Goal: Navigation & Orientation: Find specific page/section

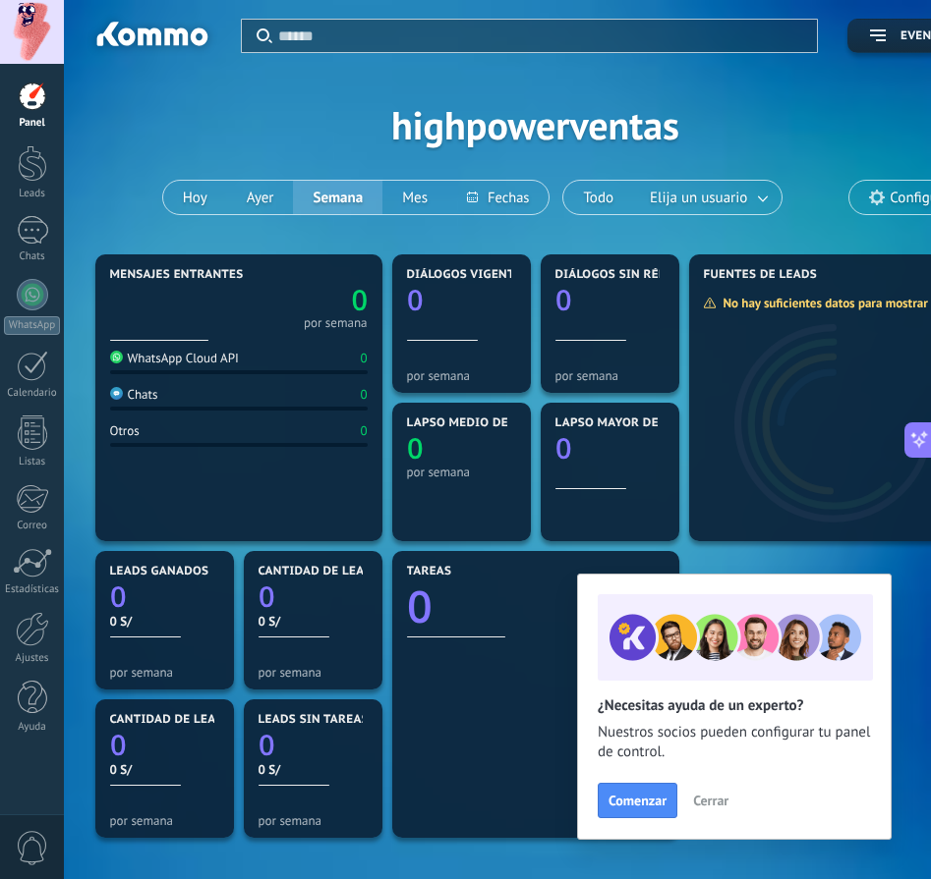
click at [700, 790] on button "Cerrar" at bounding box center [710, 800] width 53 height 29
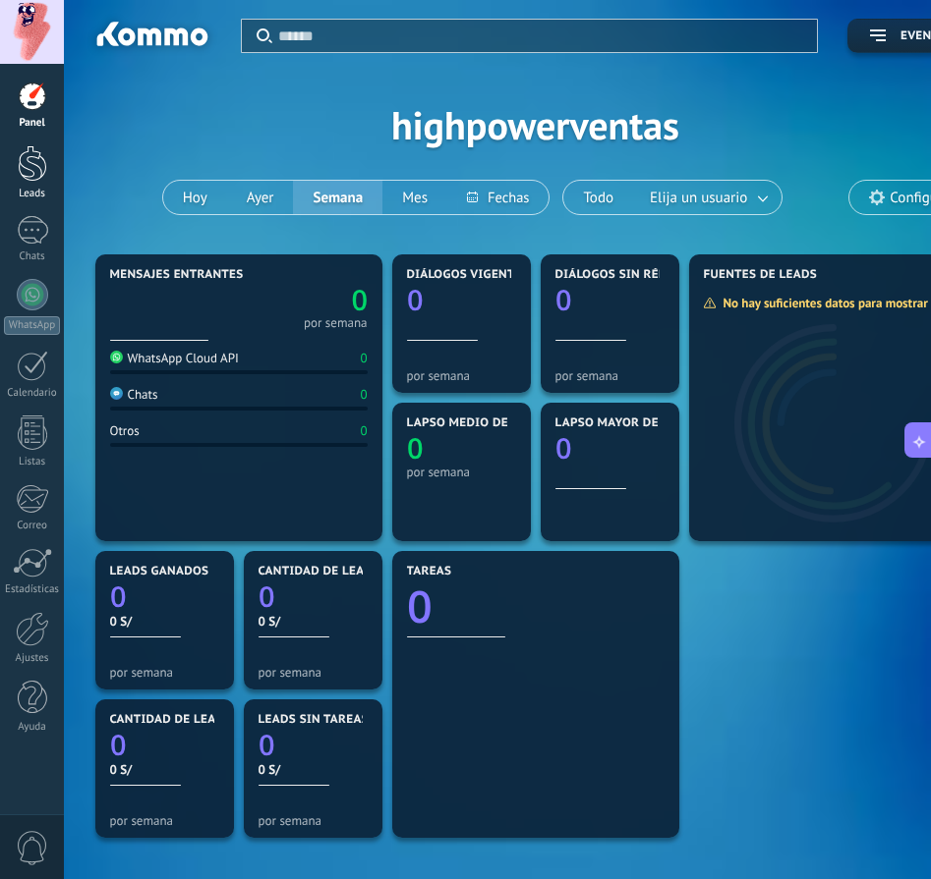
click at [29, 158] on div at bounding box center [32, 163] width 29 height 36
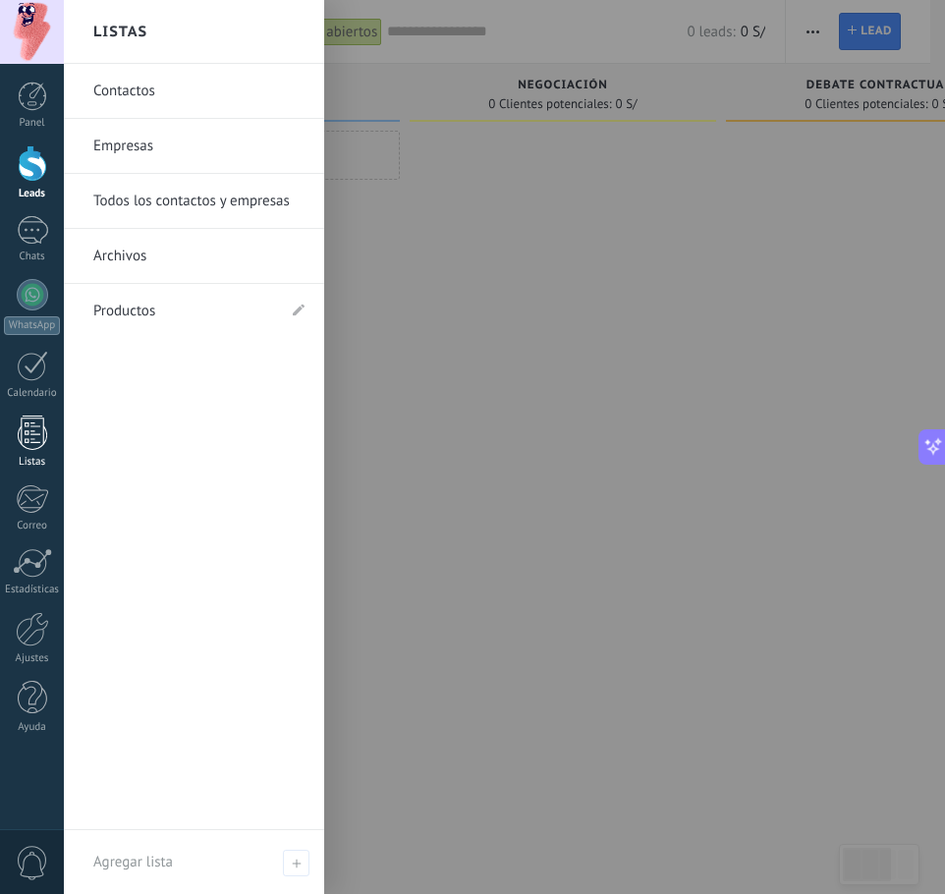
click at [25, 451] on link "Listas" at bounding box center [32, 442] width 64 height 53
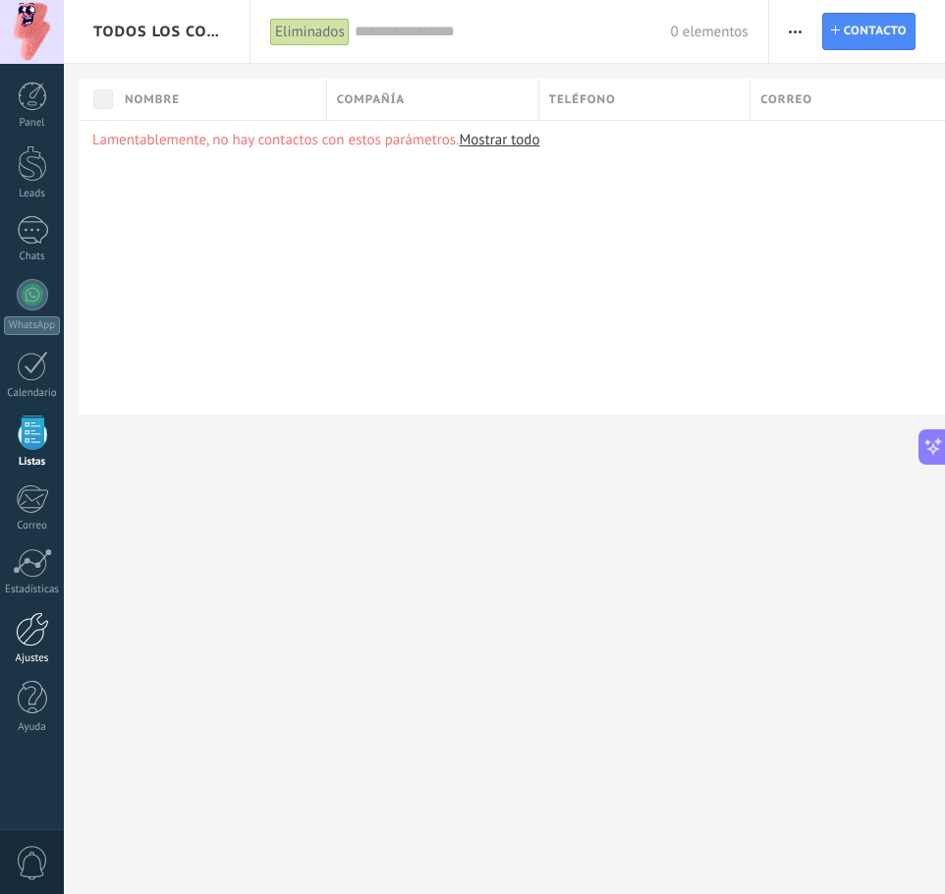
click at [48, 654] on div "Ajustes" at bounding box center [32, 658] width 57 height 13
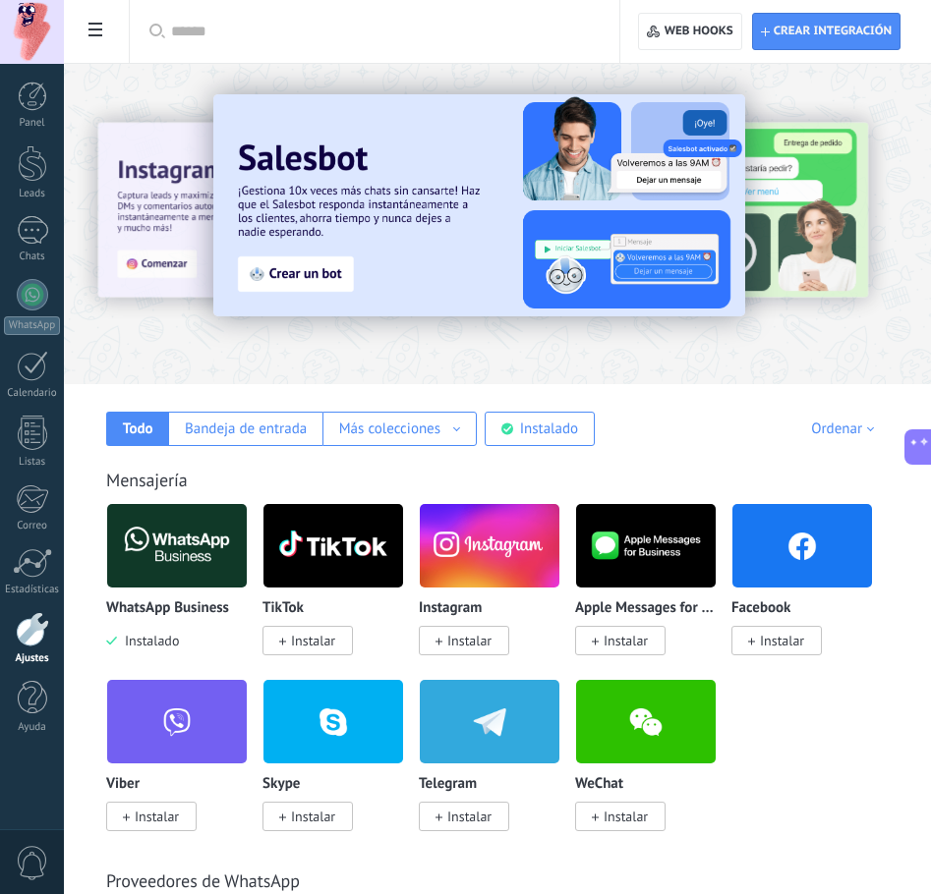
click at [23, 641] on div at bounding box center [32, 629] width 33 height 34
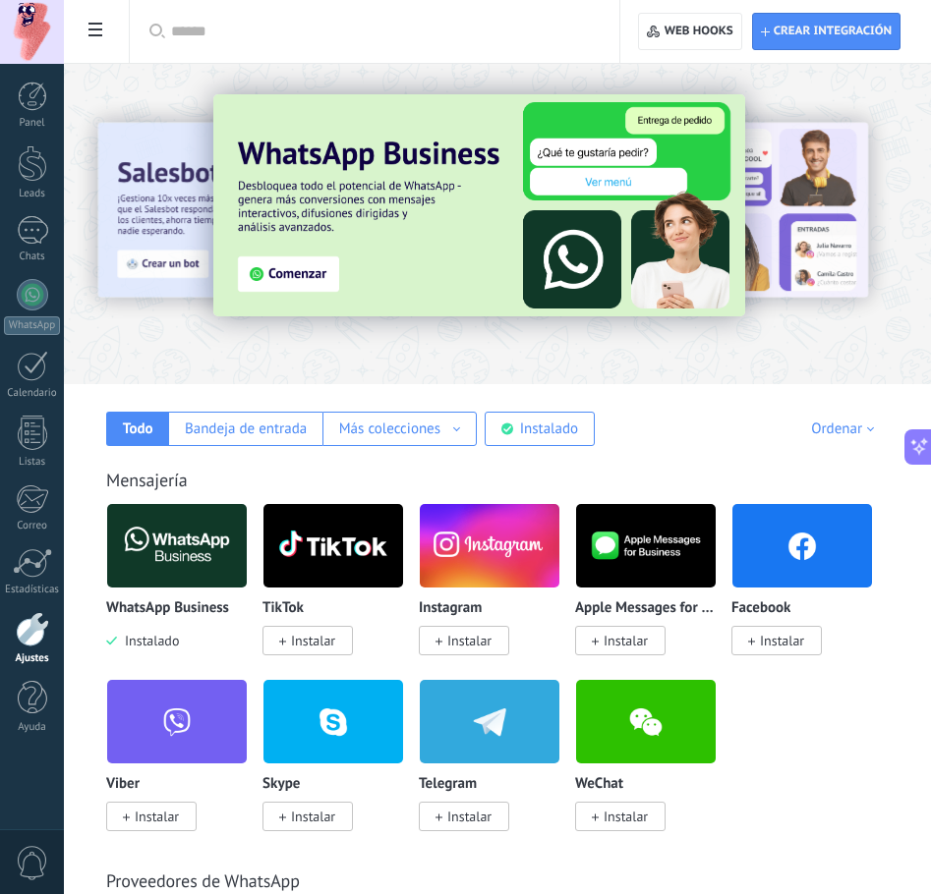
click at [24, 642] on div at bounding box center [32, 629] width 33 height 34
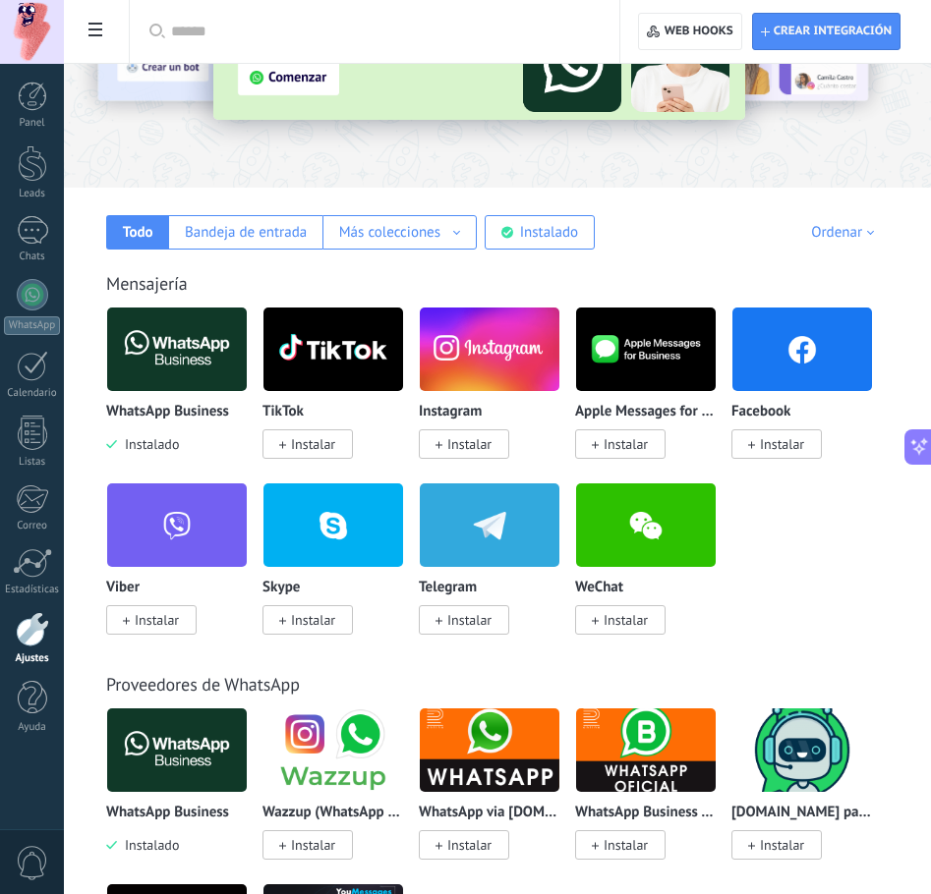
scroll to position [164, 0]
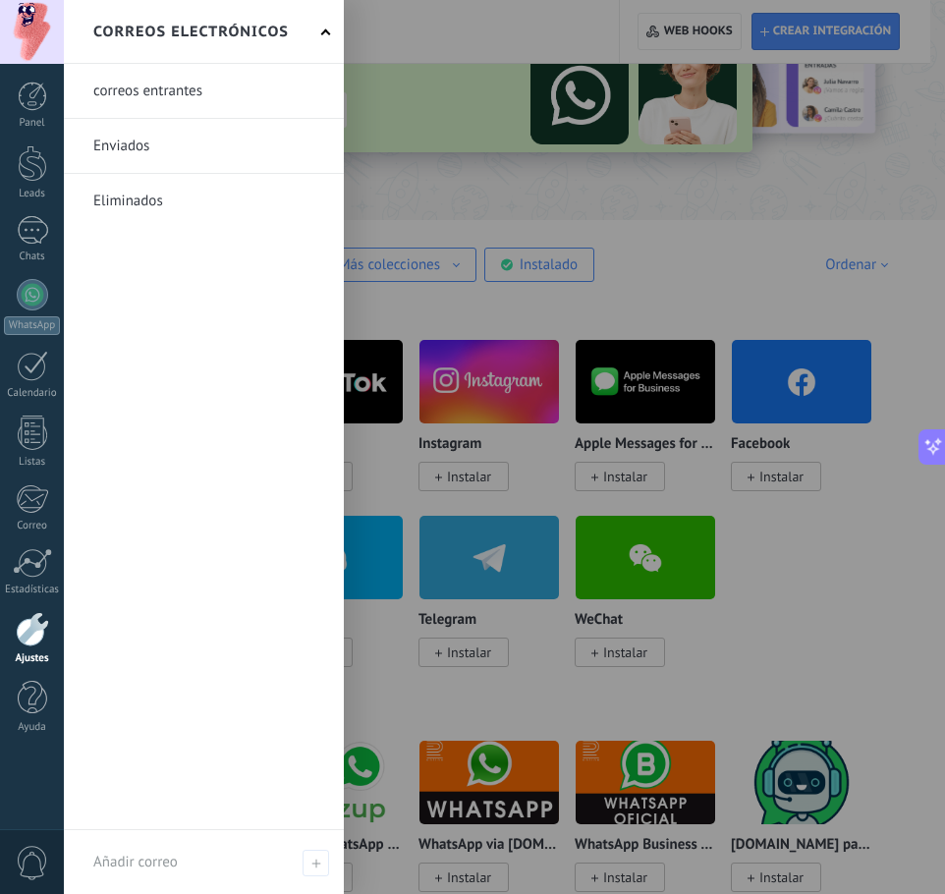
click at [39, 547] on div "Panel Leads Chats WhatsApp Clientes" at bounding box center [32, 418] width 64 height 672
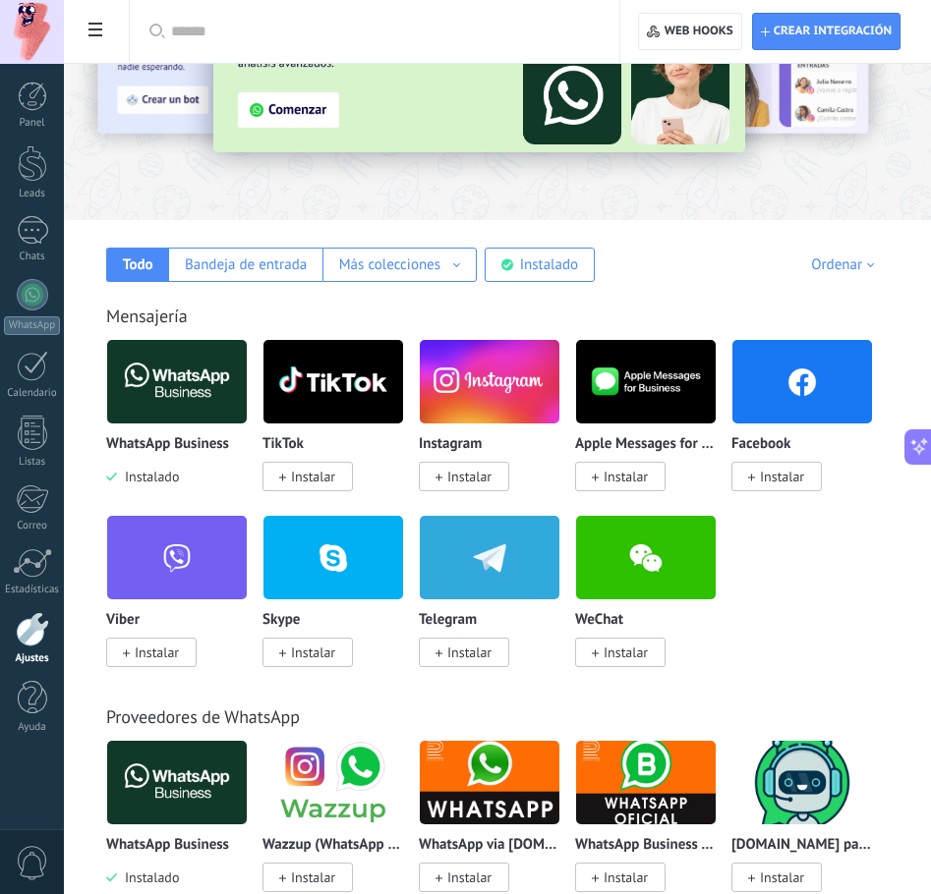
click at [36, 626] on div at bounding box center [32, 629] width 33 height 34
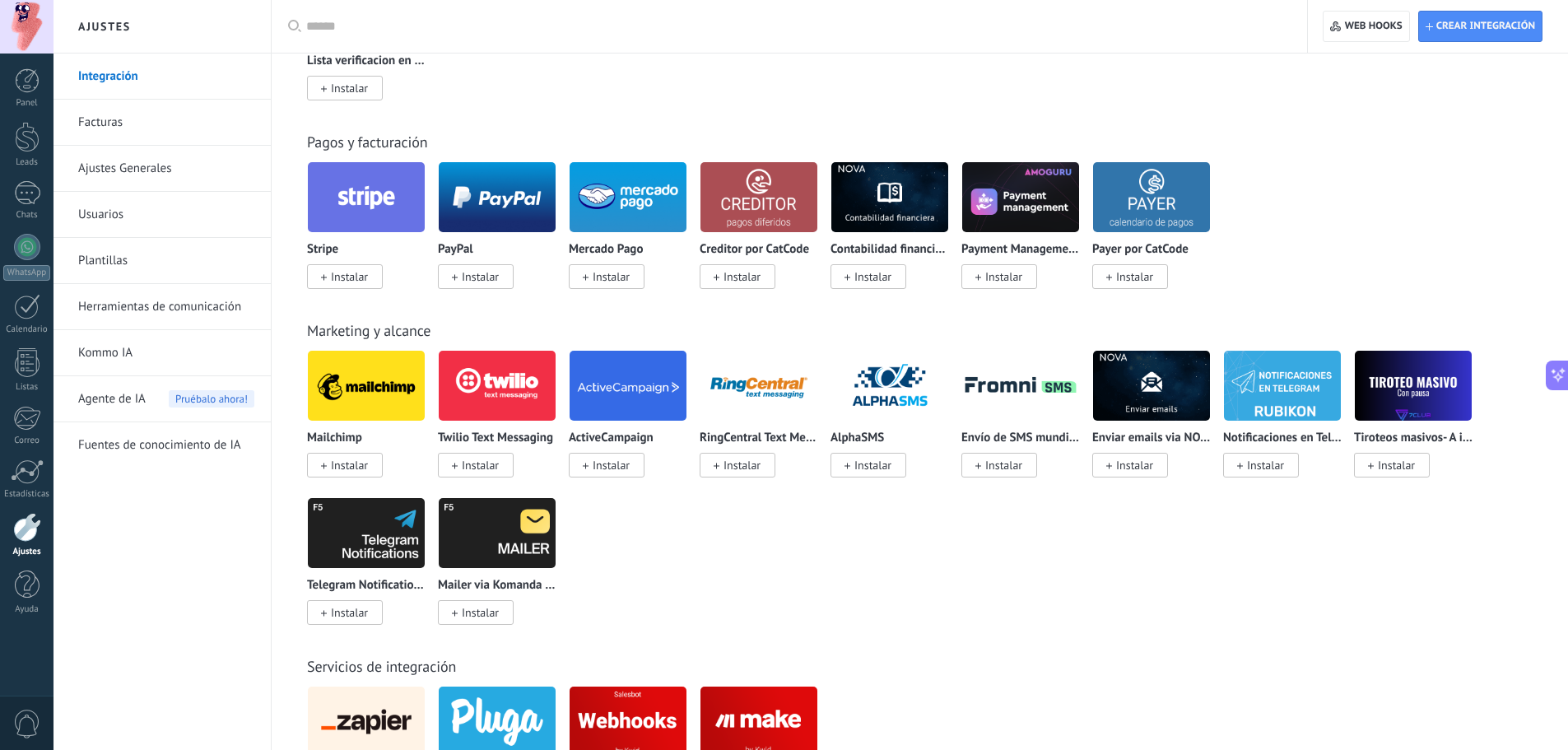
scroll to position [2069, 0]
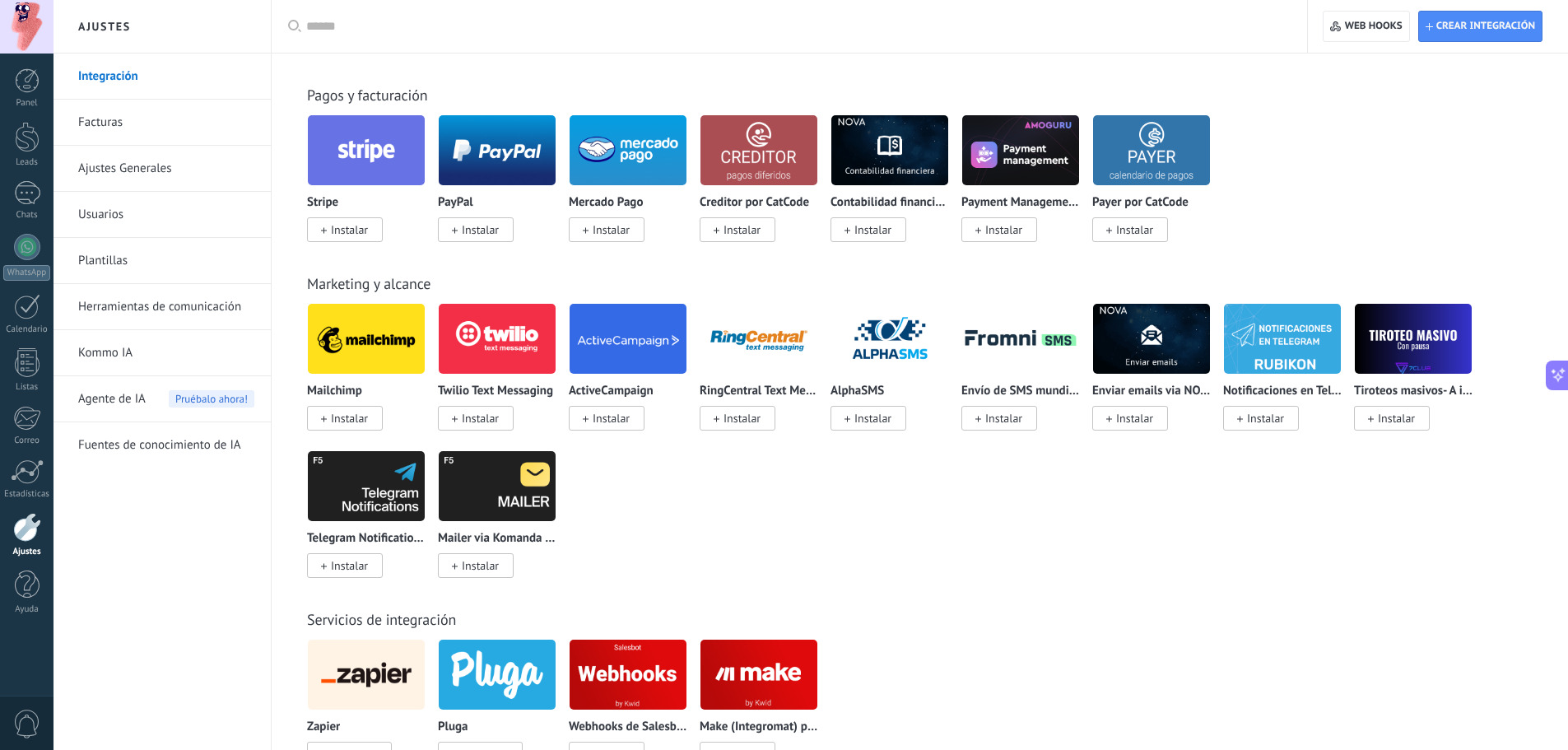
click at [344, 417] on span "Instalar" at bounding box center [349, 418] width 37 height 15
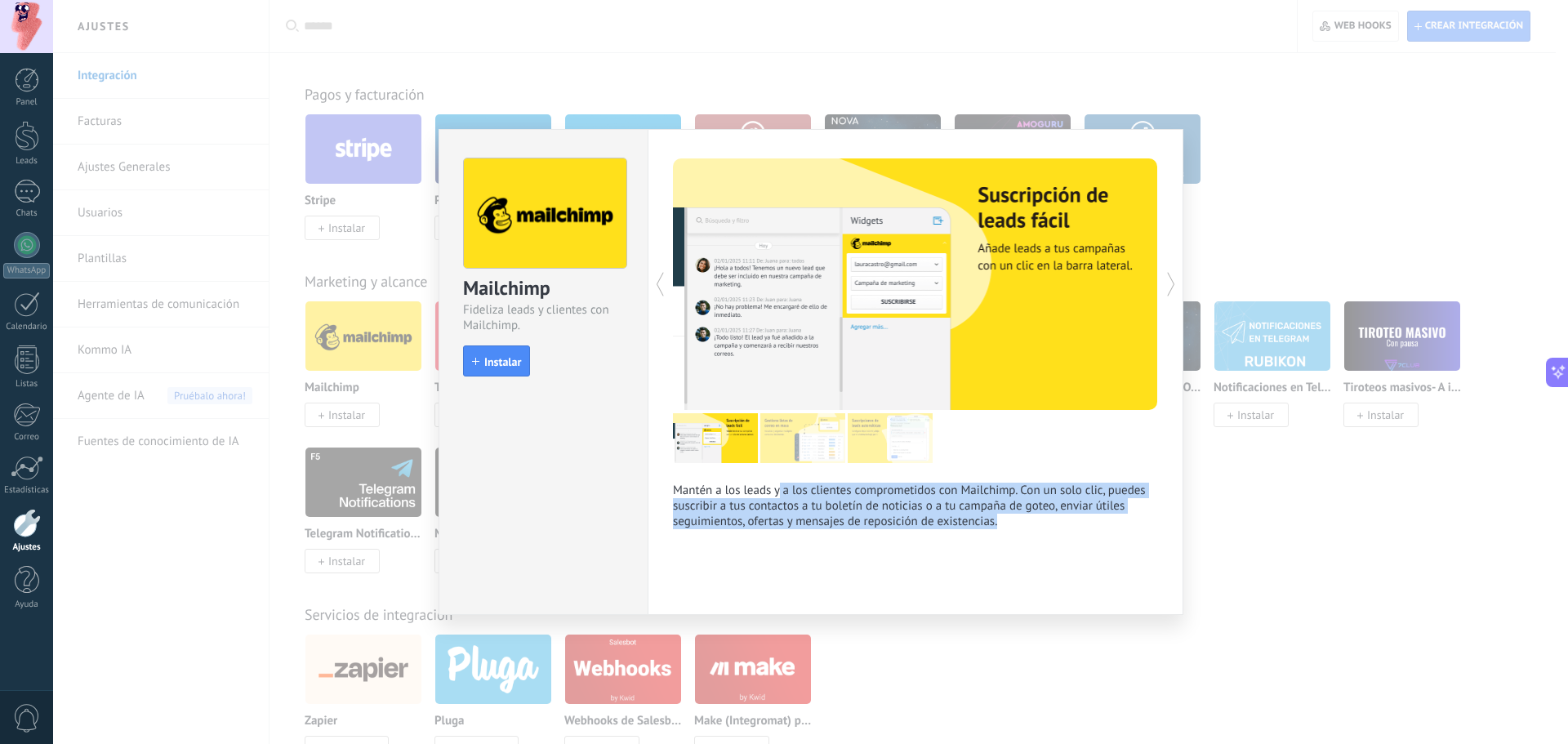
drag, startPoint x: 779, startPoint y: 485, endPoint x: 1045, endPoint y: 522, distance: 268.6
click at [1045, 522] on p "Mantén a los leads y a los clientes comprometidos con Mailchimp. Con un solo cl…" at bounding box center [916, 506] width 485 height 47
click at [1047, 522] on p "Mantén a los leads y a los clientes comprometidos con Mailchimp. Con un solo cl…" at bounding box center [916, 506] width 485 height 47
click at [1049, 520] on p "Mantén a los leads y a los clientes comprometidos con Mailchimp. Con un solo cl…" at bounding box center [916, 506] width 485 height 47
drag, startPoint x: 1041, startPoint y: 517, endPoint x: 661, endPoint y: 475, distance: 382.3
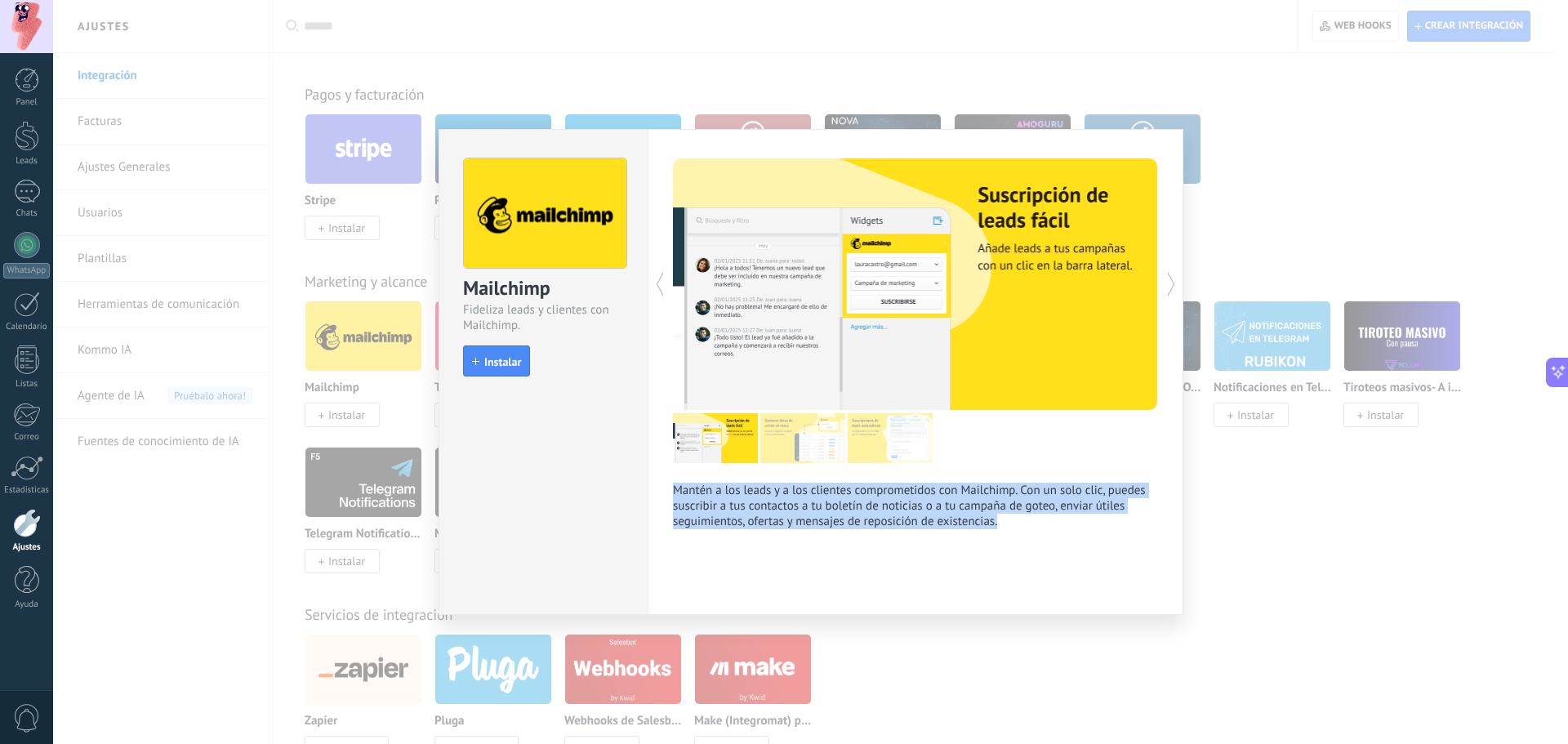
click at [661, 475] on div "Mantén a los leads y a los clientes comprometidos con Mailchimp. Con un solo cl…" at bounding box center [915, 372] width 536 height 486
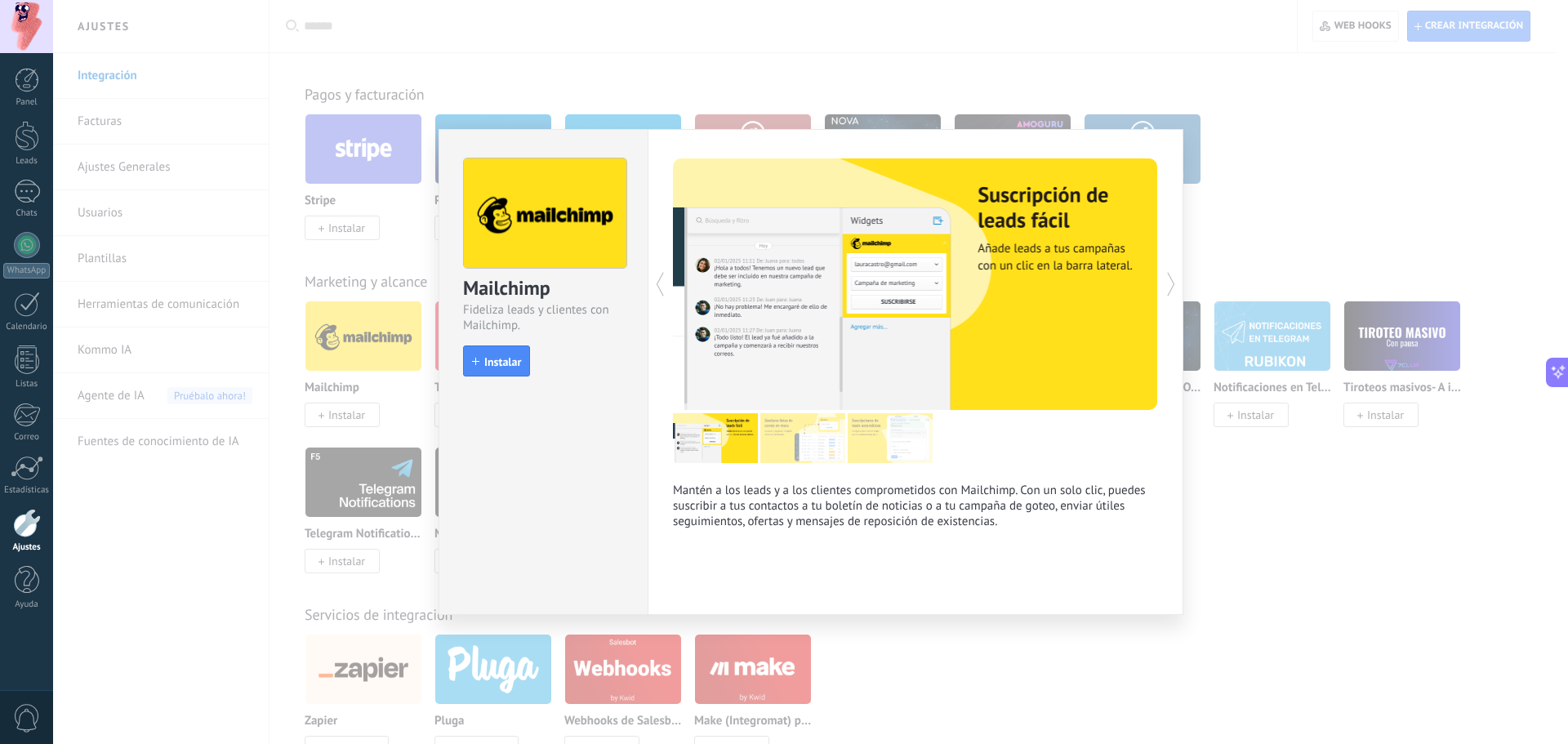
click at [1264, 165] on div "Mailchimp Fideliza leads y clientes con Mailchimp. install Instalar Mantén a lo…" at bounding box center [810, 372] width 1515 height 744
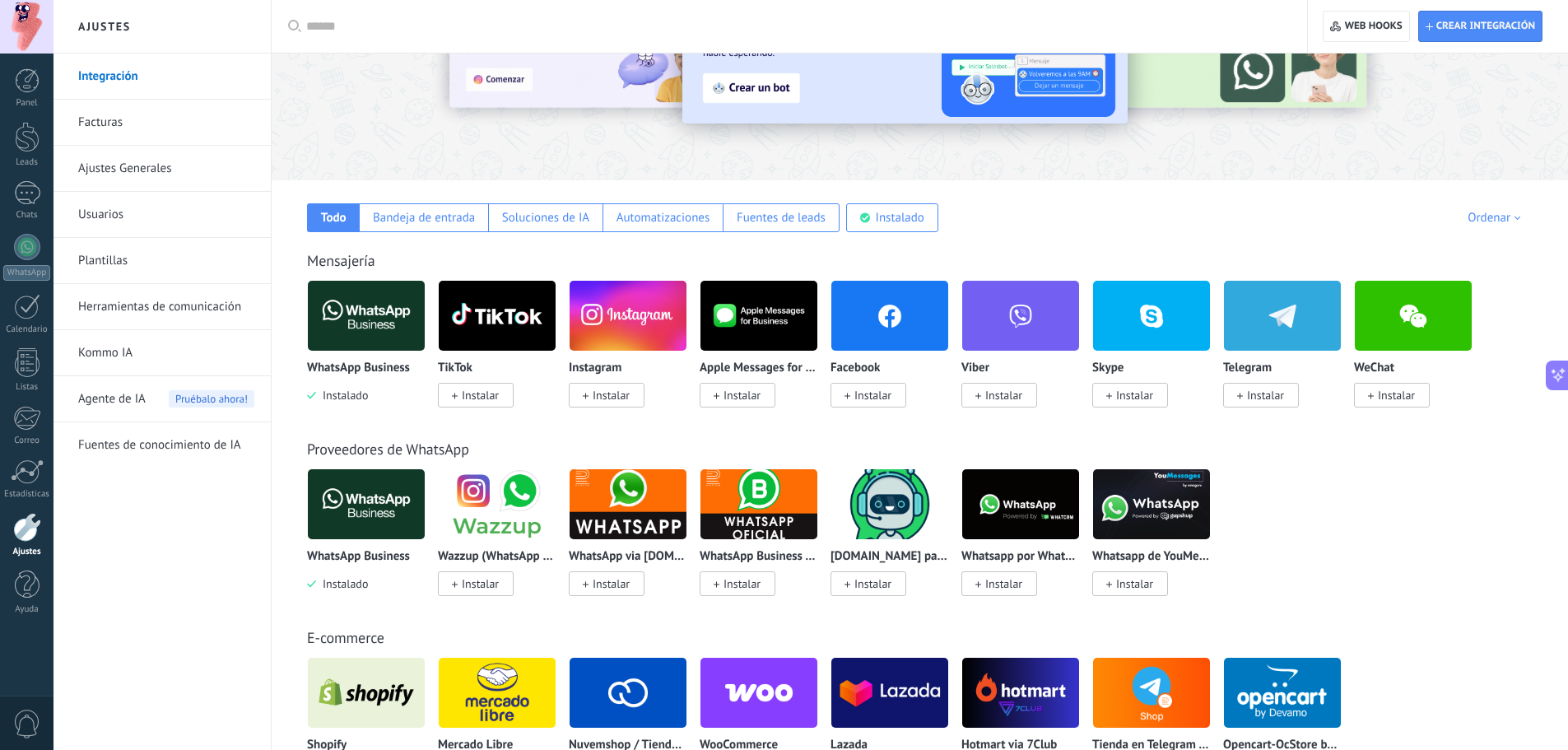
scroll to position [283, 0]
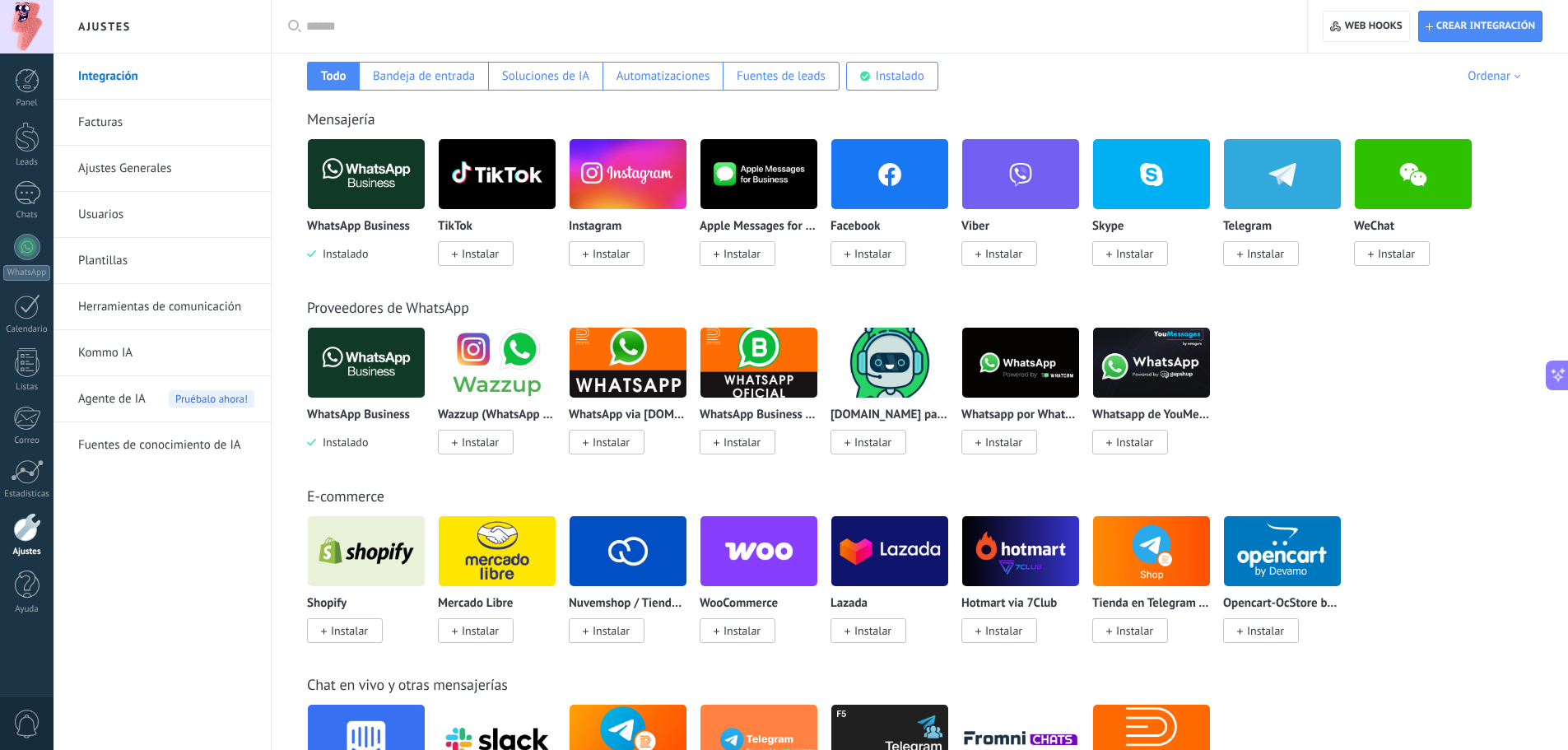
click at [115, 361] on link "Kommo IA" at bounding box center [166, 353] width 176 height 46
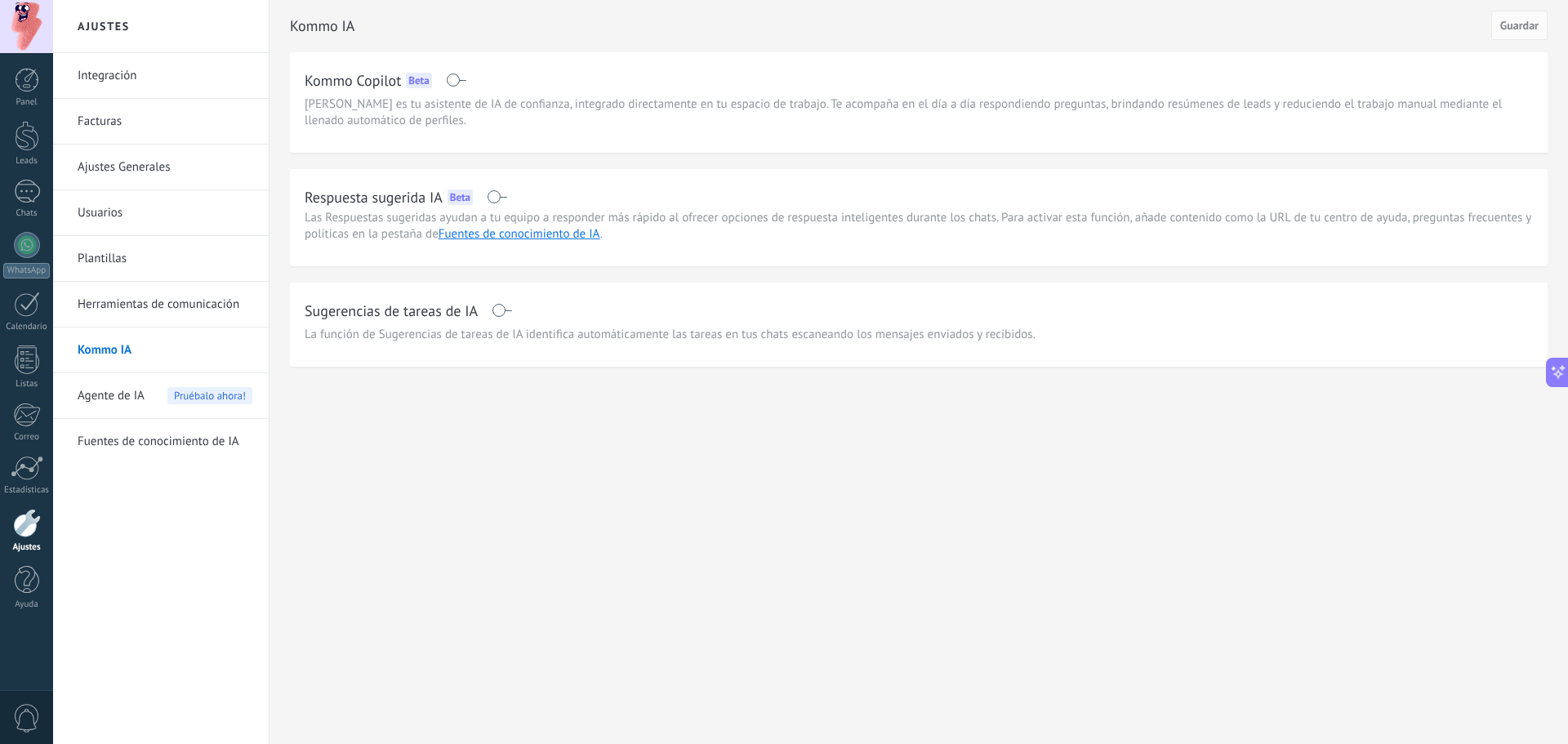
click at [494, 200] on span at bounding box center [497, 197] width 21 height 13
click at [21, 186] on div at bounding box center [27, 191] width 26 height 23
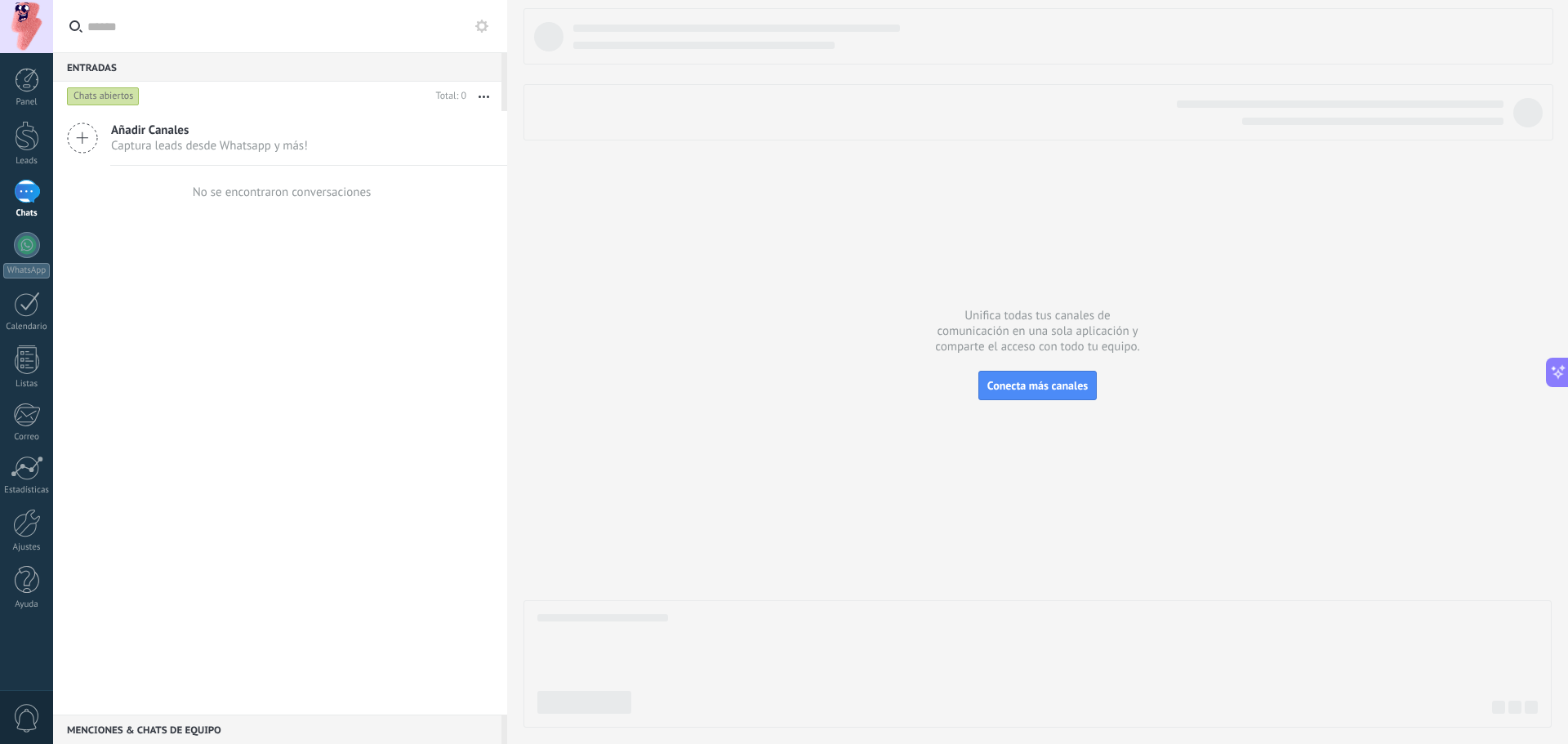
click at [29, 42] on div at bounding box center [27, 27] width 53 height 53
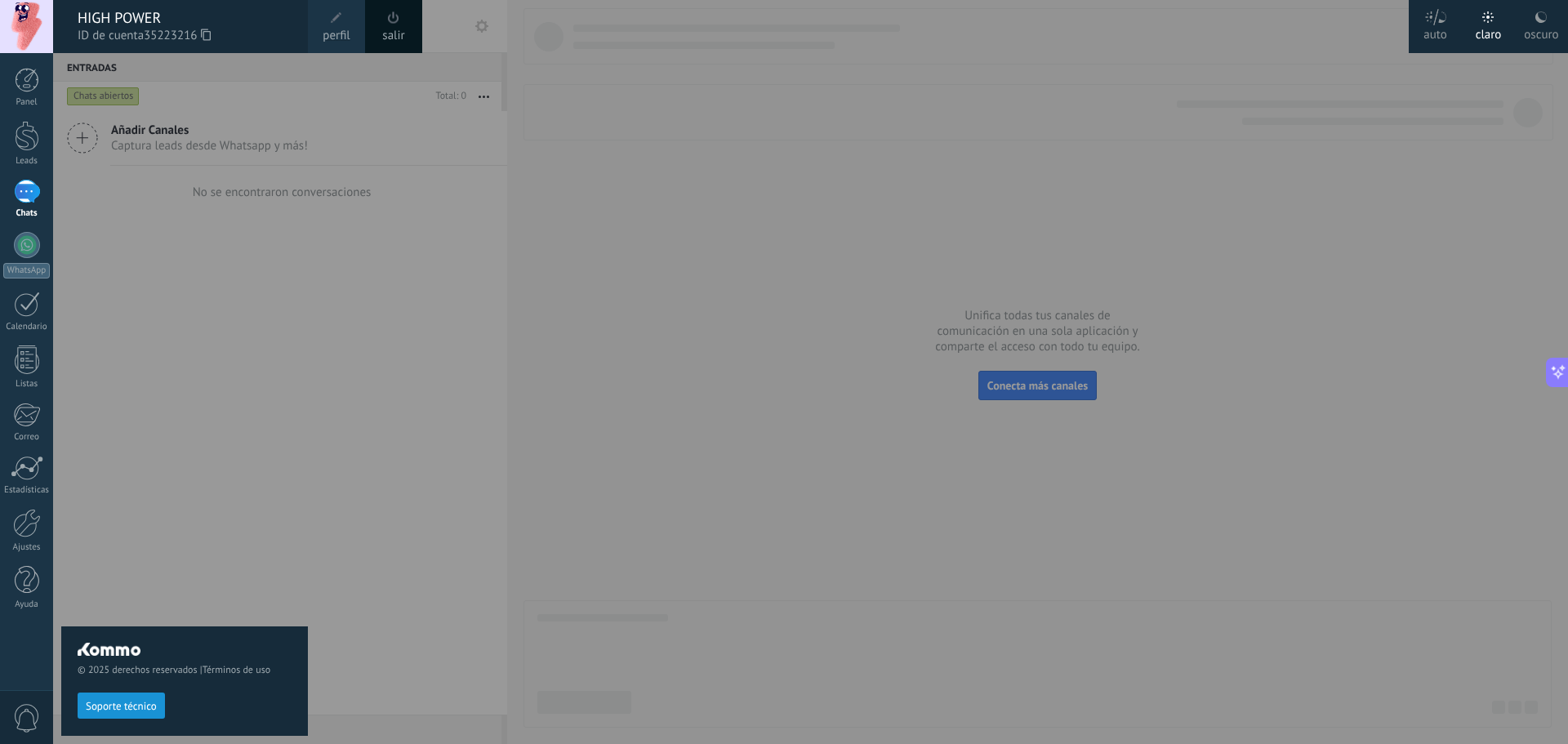
click at [211, 36] on icon at bounding box center [206, 34] width 10 height 12
click at [438, 496] on div at bounding box center [837, 372] width 1568 height 744
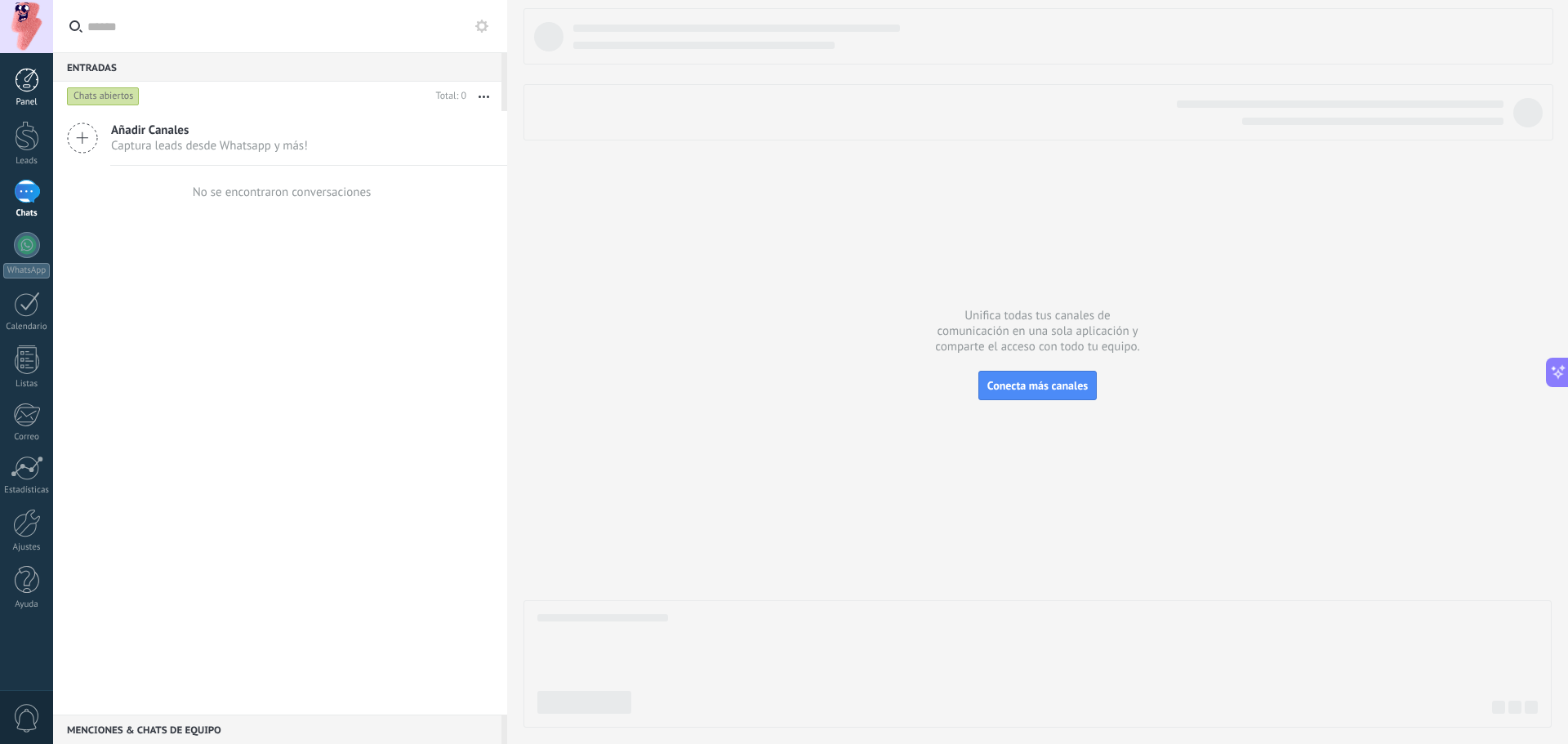
click at [38, 82] on div at bounding box center [27, 80] width 24 height 24
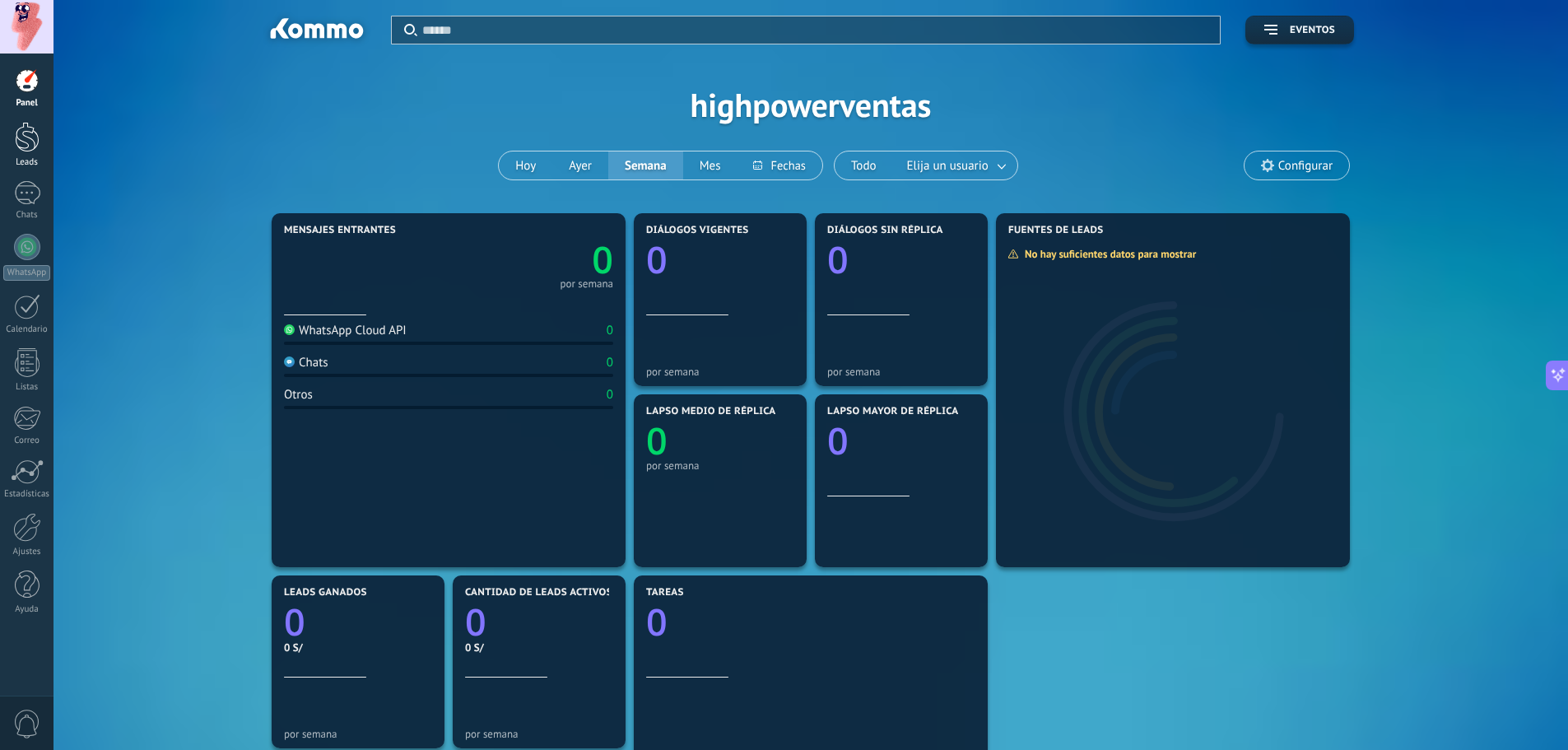
click at [45, 123] on link "Leads" at bounding box center [27, 144] width 54 height 46
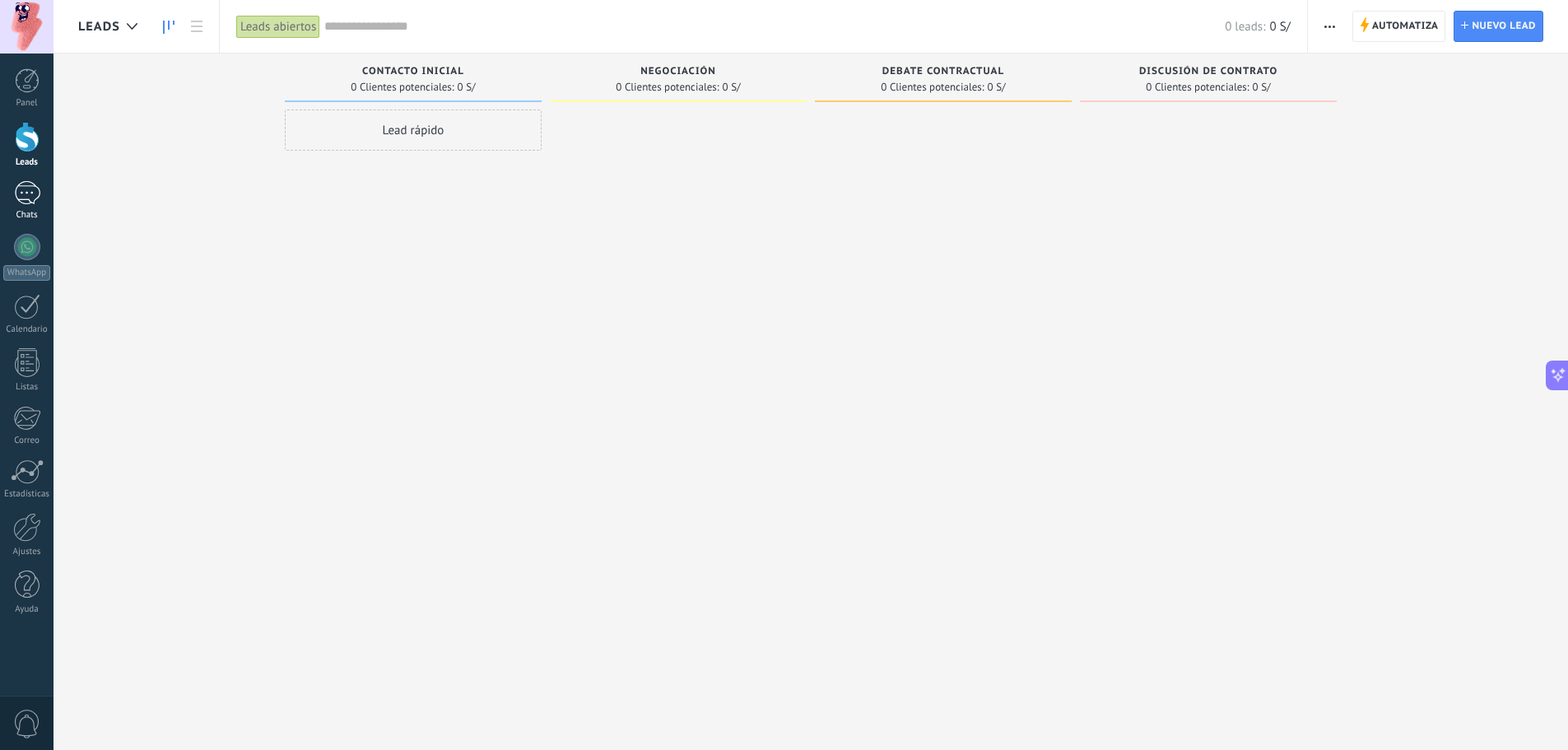
click at [28, 191] on div at bounding box center [27, 193] width 26 height 23
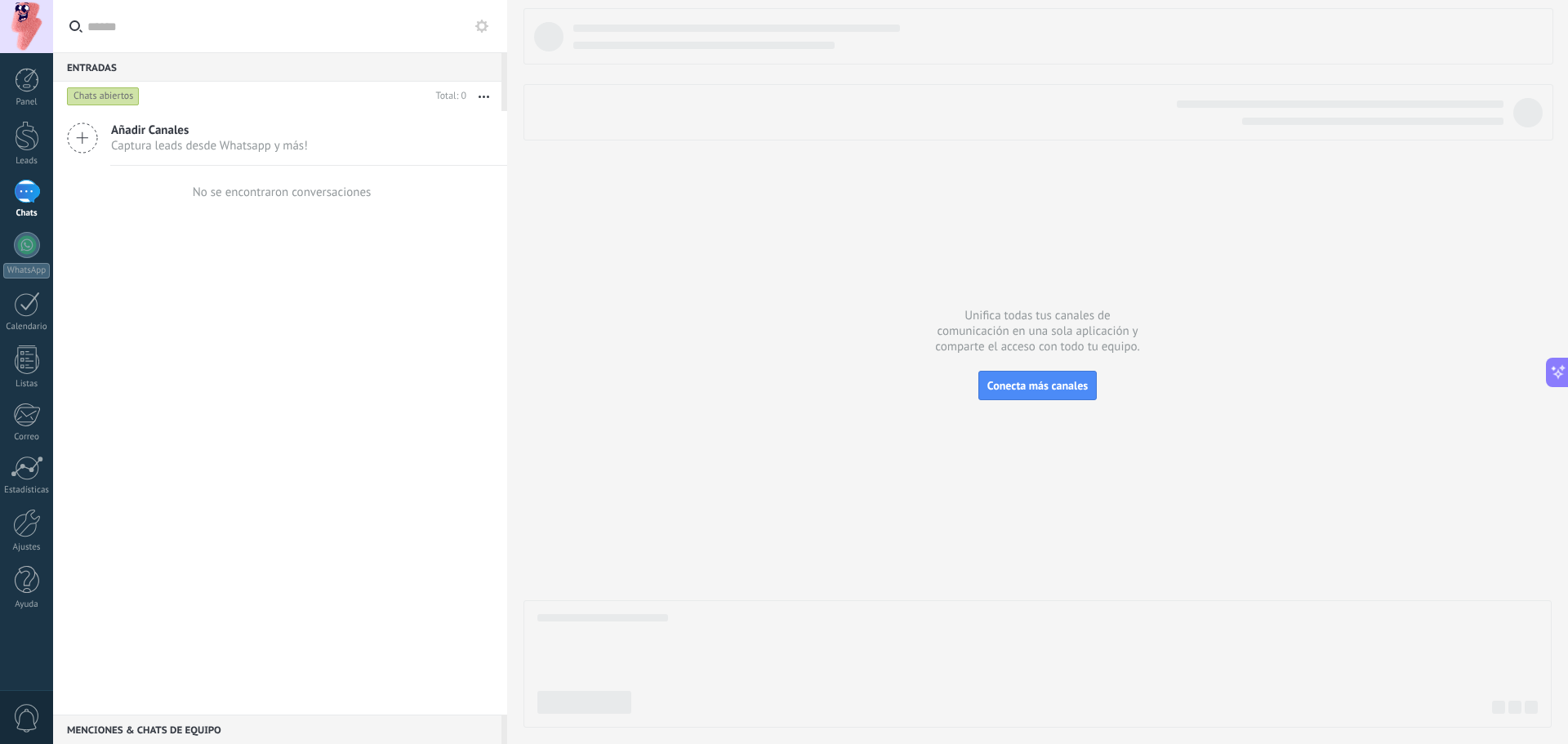
click at [233, 147] on span "Captura leads desde Whatsapp y más!" at bounding box center [209, 145] width 197 height 16
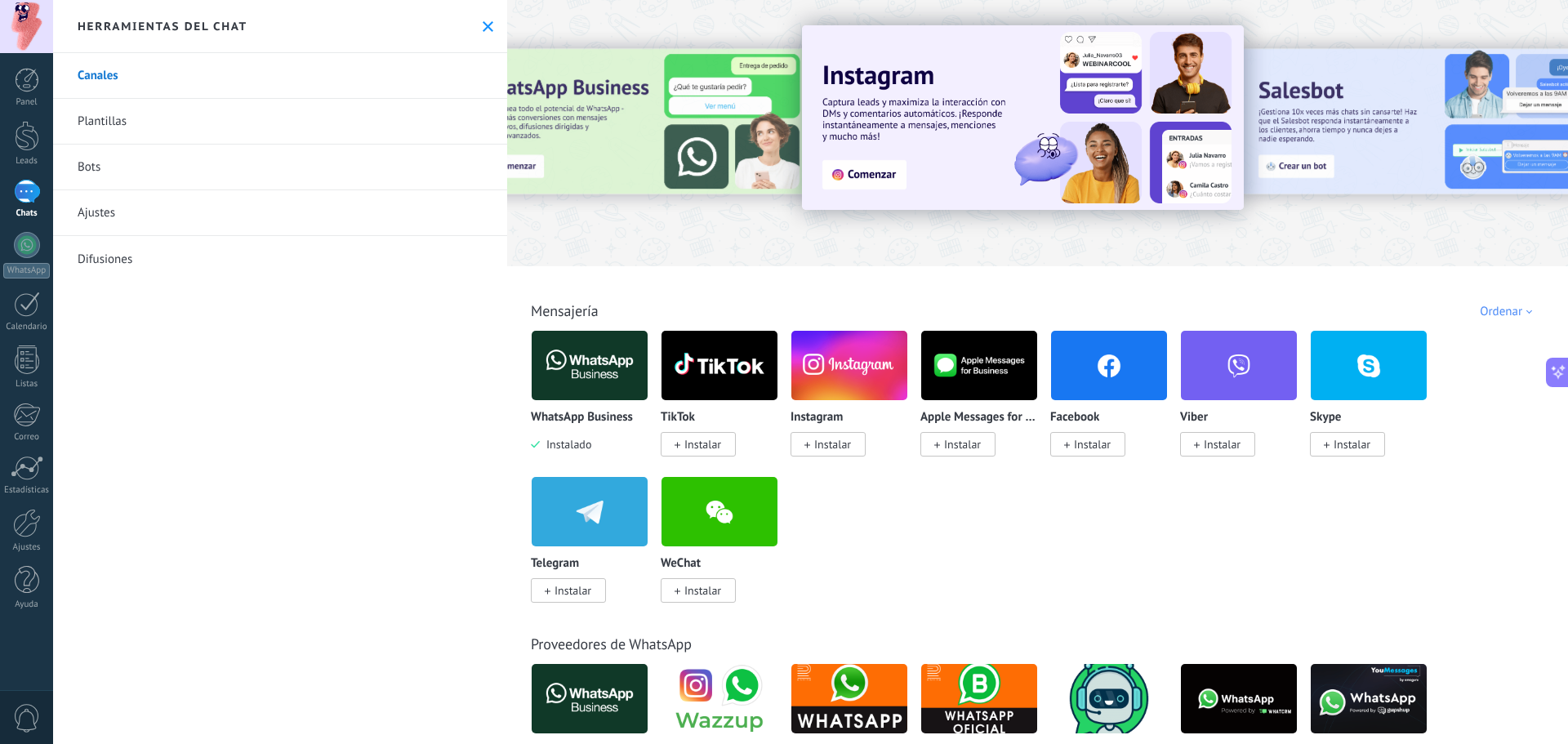
click at [256, 128] on link "Plantillas" at bounding box center [280, 121] width 454 height 46
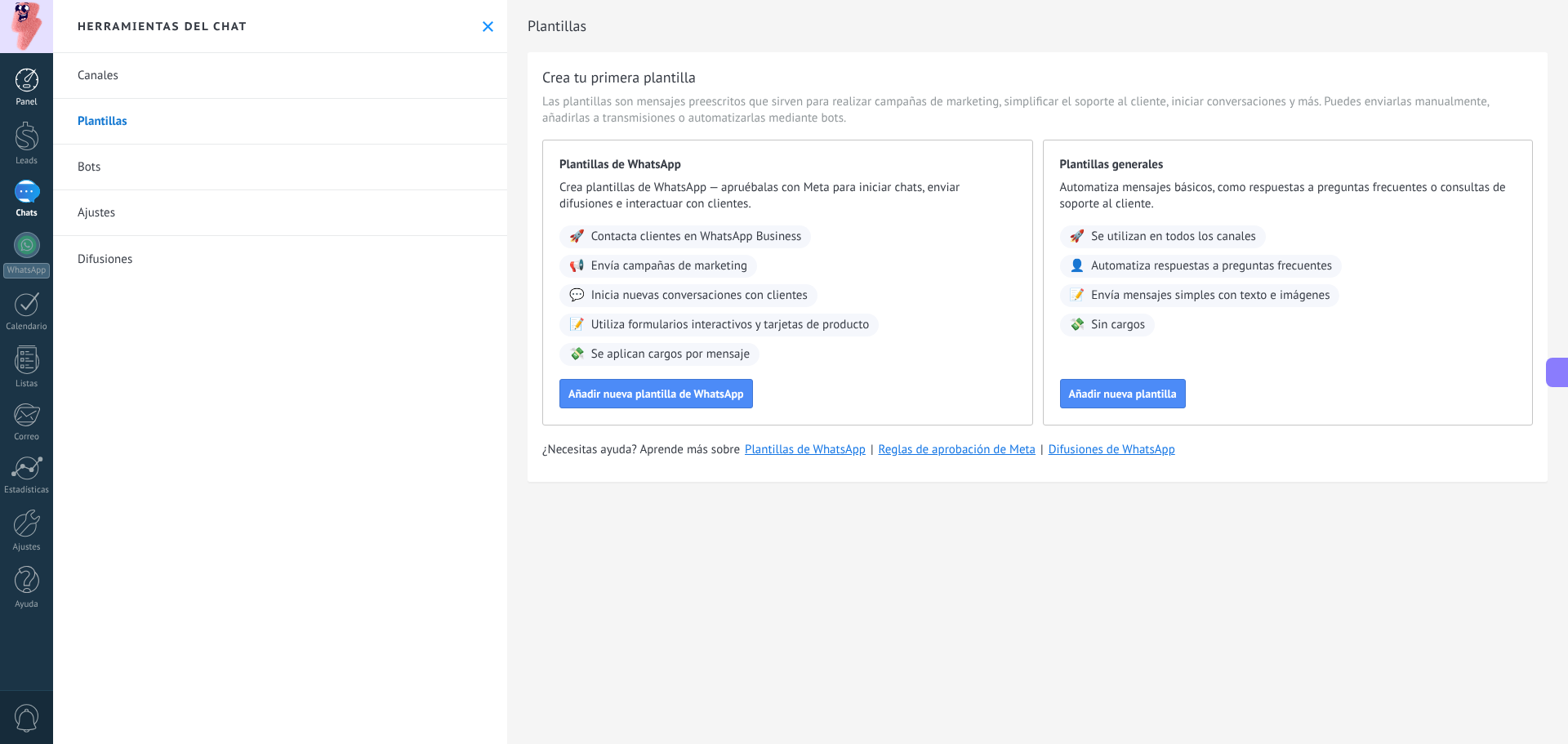
click at [8, 89] on link "Panel" at bounding box center [27, 88] width 53 height 40
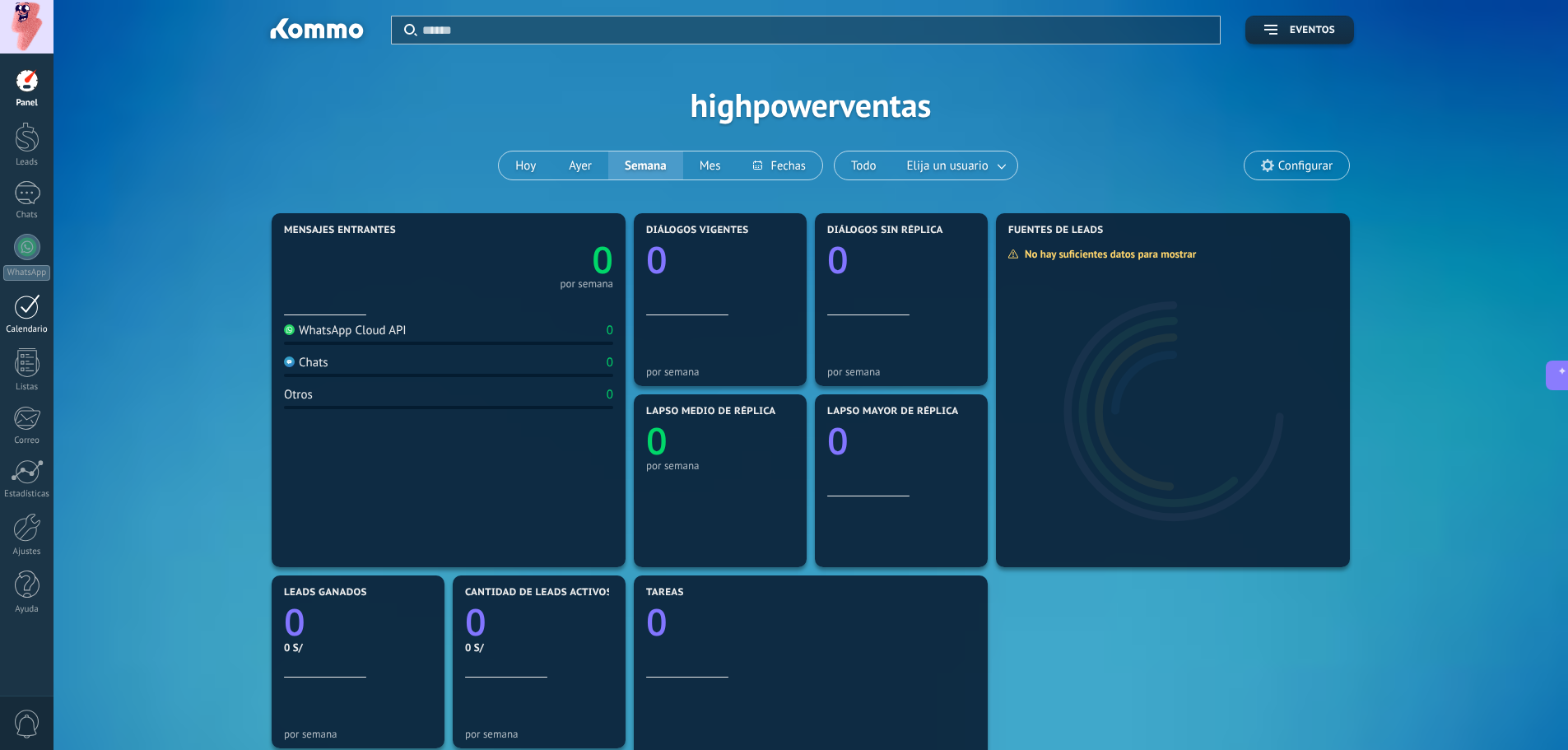
click at [41, 308] on link "Calendario" at bounding box center [27, 314] width 54 height 41
